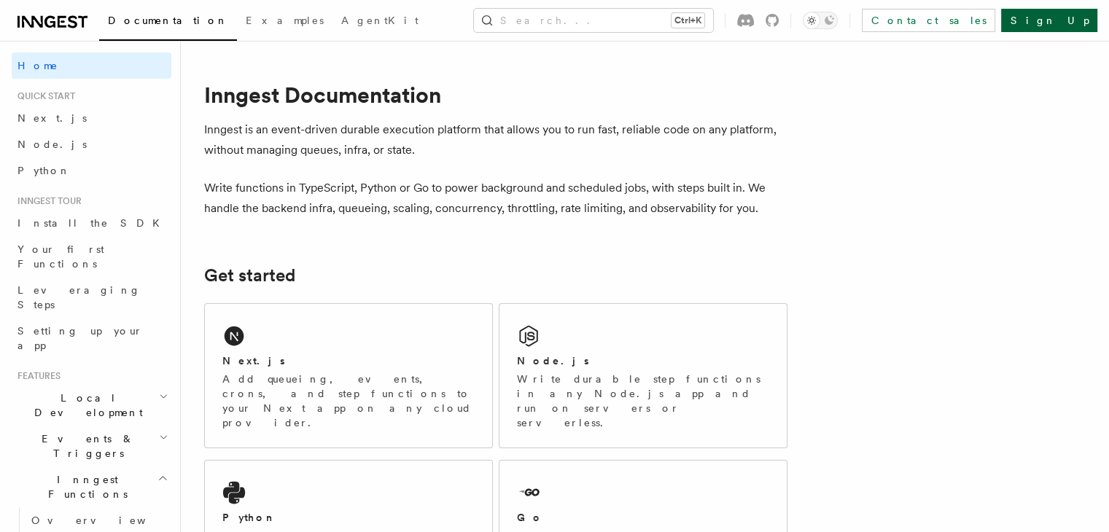
click at [1096, 14] on link "Sign Up" at bounding box center [1049, 20] width 96 height 23
click at [1079, 16] on link "Sign Up" at bounding box center [1049, 20] width 96 height 23
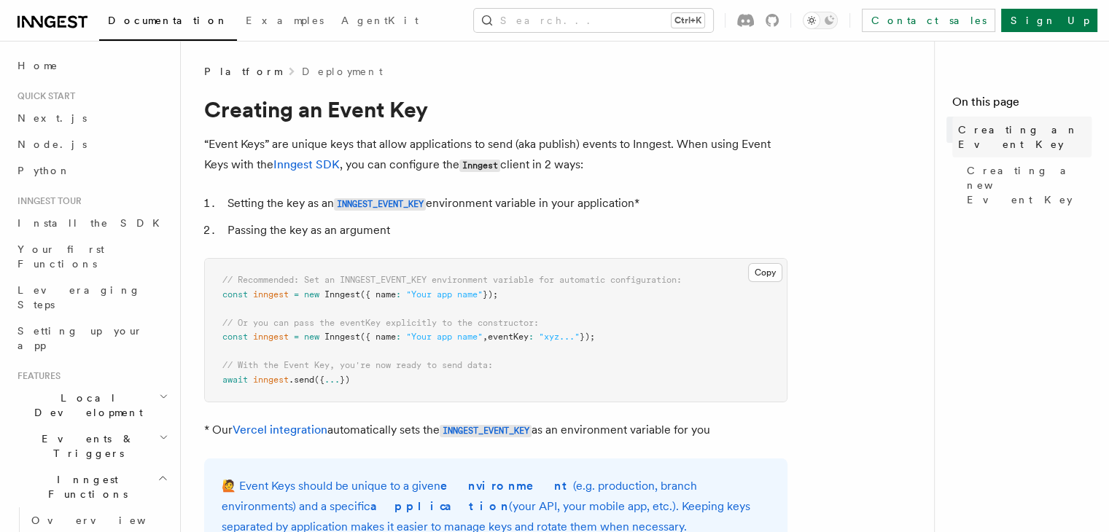
click at [958, 133] on span "Creating an Event Key" at bounding box center [1024, 137] width 133 height 29
click at [967, 163] on span "Creating a new Event Key" at bounding box center [1029, 185] width 125 height 44
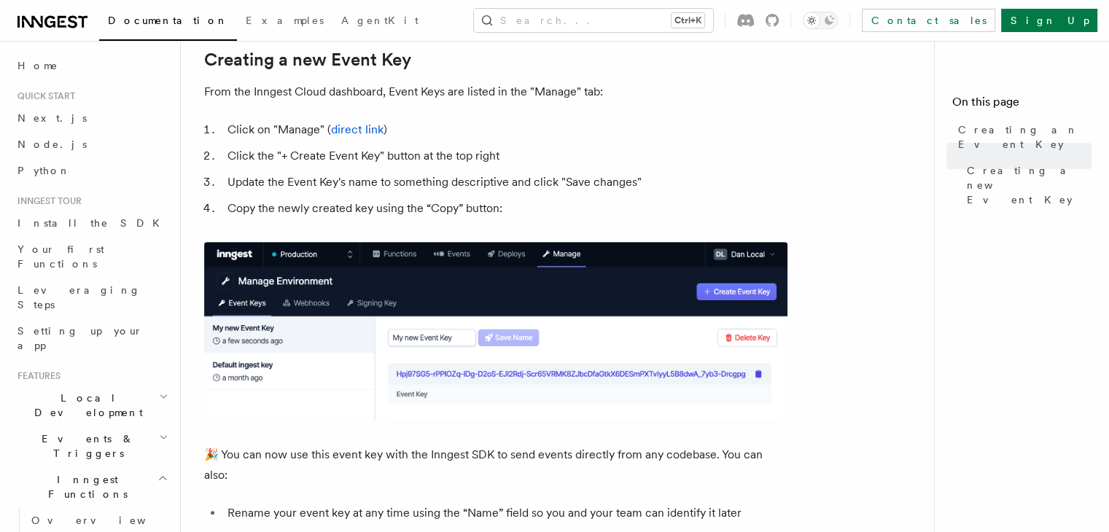
scroll to position [647, 0]
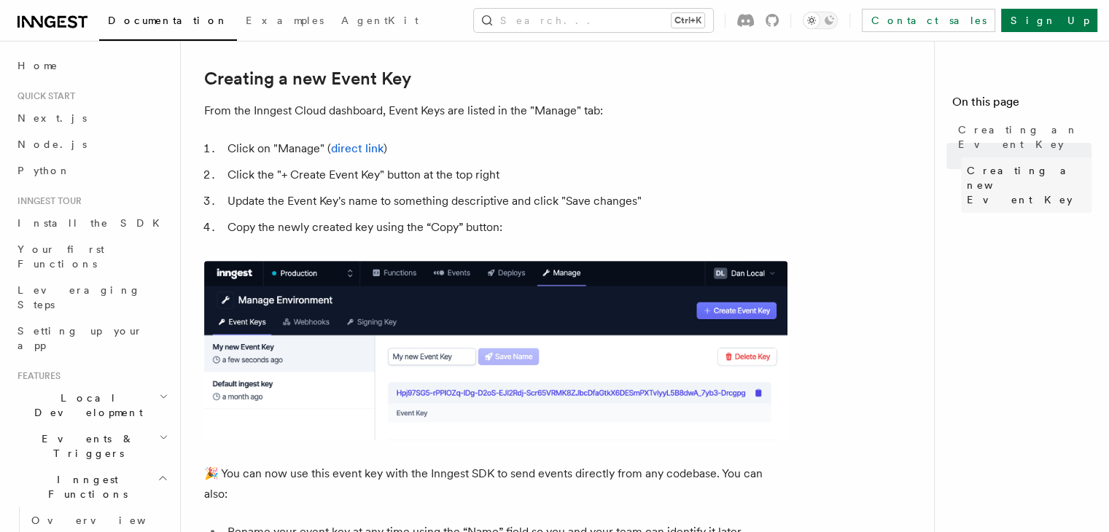
click at [967, 163] on span "Creating a new Event Key" at bounding box center [1029, 185] width 125 height 44
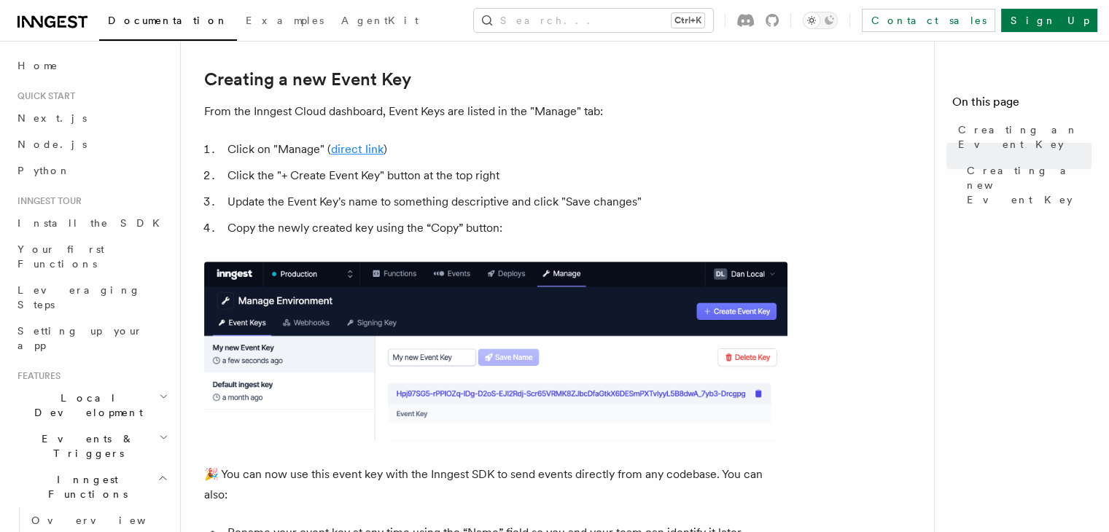
drag, startPoint x: 327, startPoint y: 156, endPoint x: 336, endPoint y: 155, distance: 8.2
click at [336, 155] on li "Click on "Manage" ( direct link )" at bounding box center [505, 149] width 565 height 20
click at [336, 155] on link "direct link" at bounding box center [357, 149] width 53 height 14
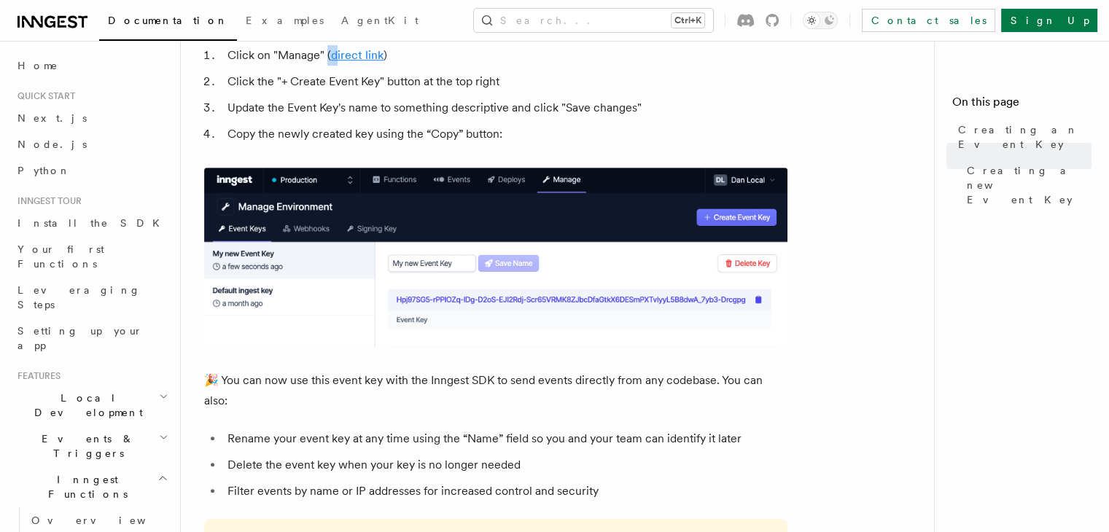
scroll to position [961, 0]
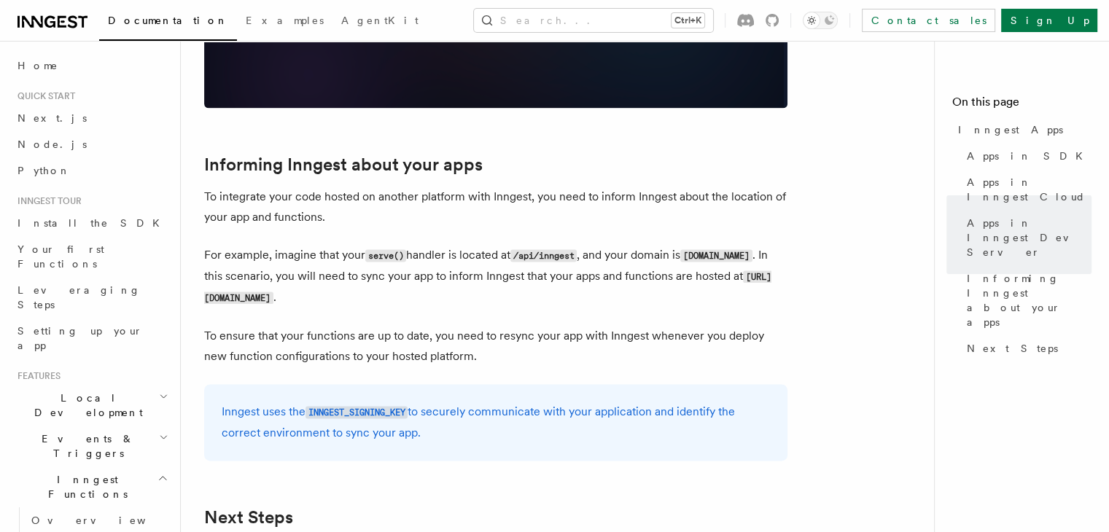
scroll to position [2104, 0]
click at [53, 115] on link "Next.js" at bounding box center [92, 118] width 160 height 26
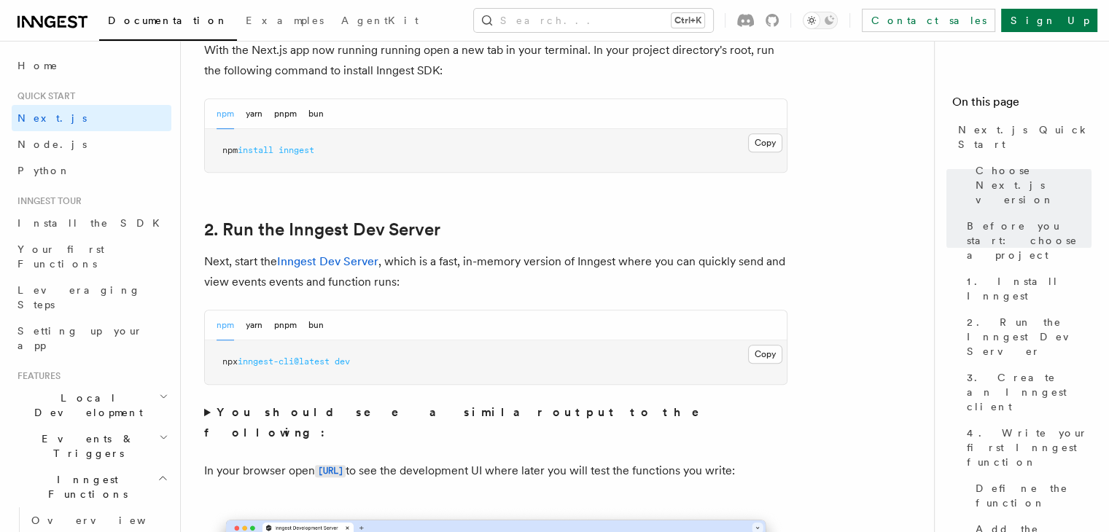
scroll to position [865, 0]
click at [761, 354] on button "Copy Copied" at bounding box center [765, 352] width 34 height 19
